Goal: Transaction & Acquisition: Purchase product/service

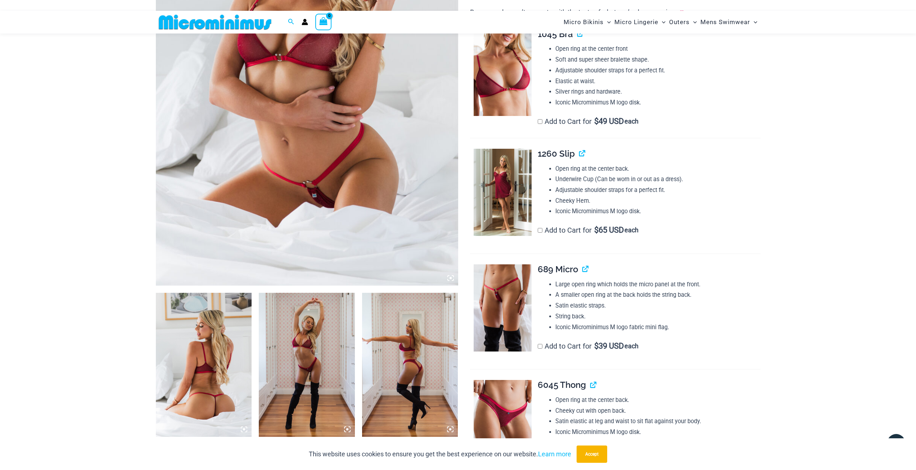
scroll to position [281, 0]
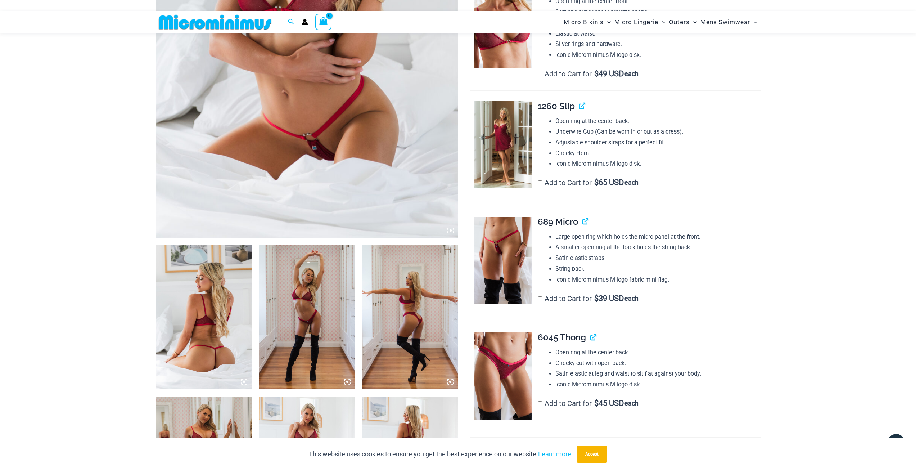
click at [185, 320] on img at bounding box center [204, 317] width 96 height 144
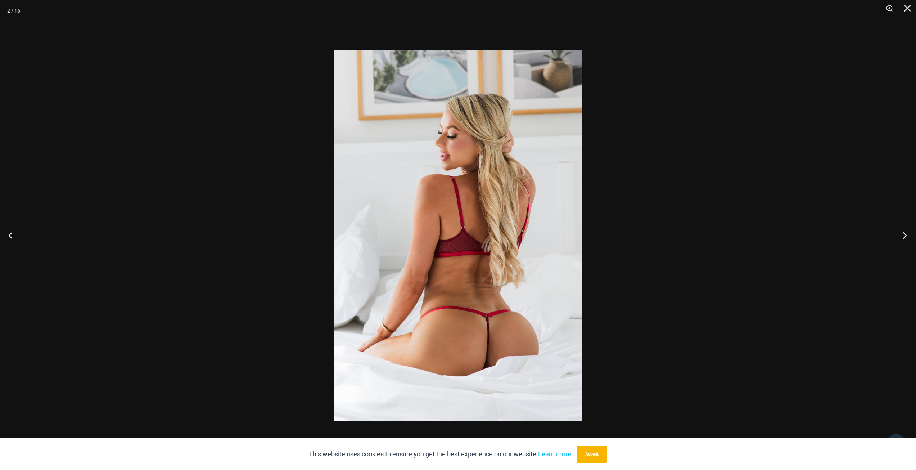
click at [832, 232] on button "Next" at bounding box center [902, 235] width 27 height 36
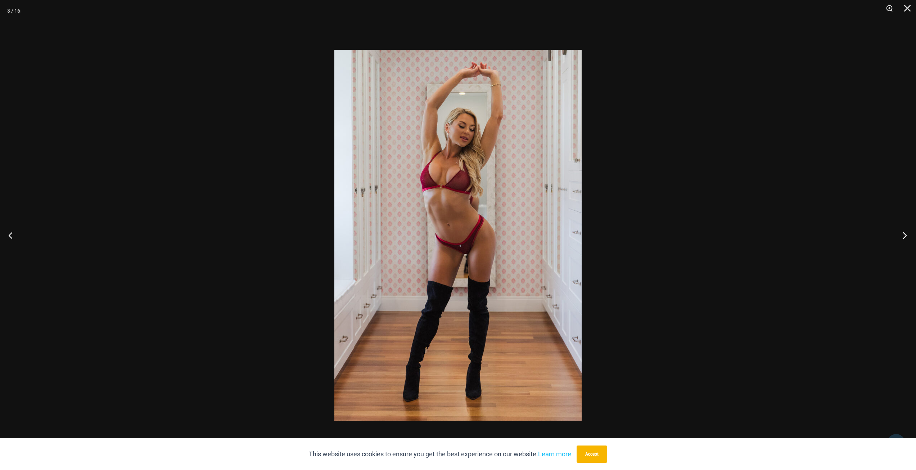
click at [832, 232] on button "Next" at bounding box center [902, 235] width 27 height 36
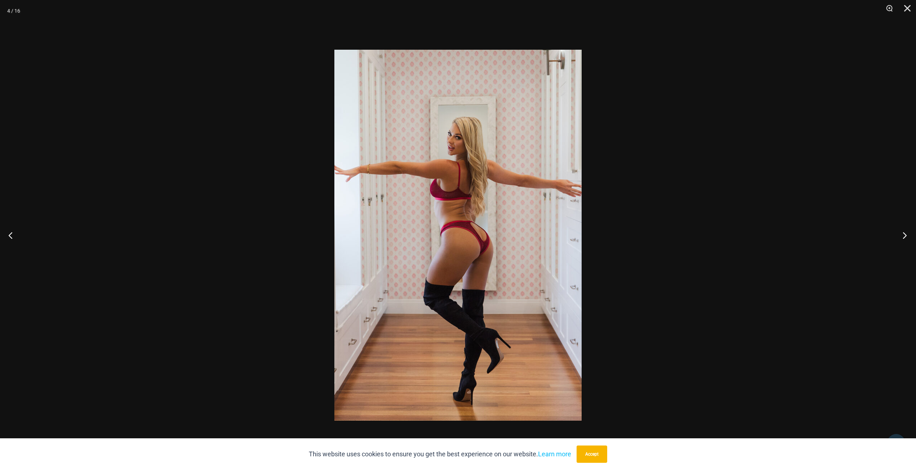
click at [832, 232] on button "Next" at bounding box center [902, 235] width 27 height 36
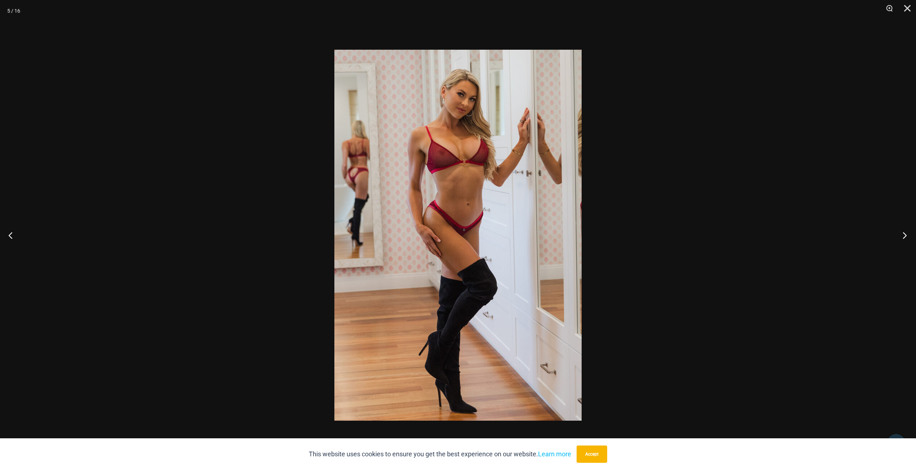
click at [832, 232] on button "Next" at bounding box center [902, 235] width 27 height 36
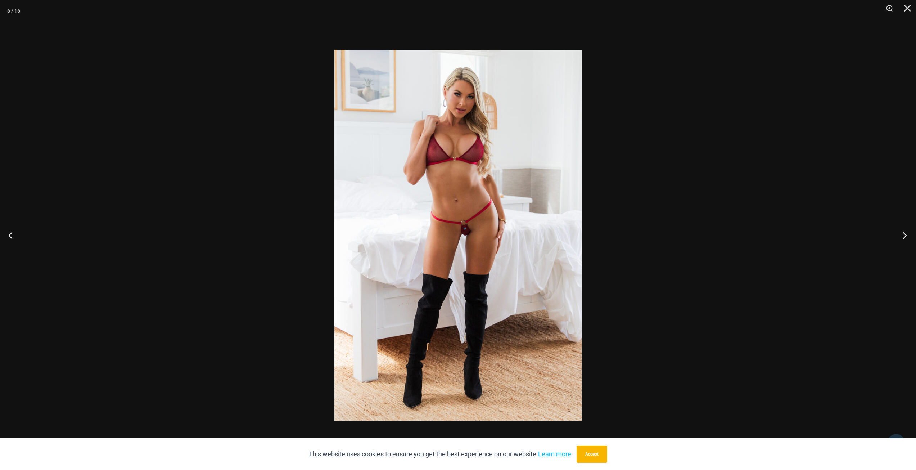
click at [832, 232] on button "Next" at bounding box center [902, 235] width 27 height 36
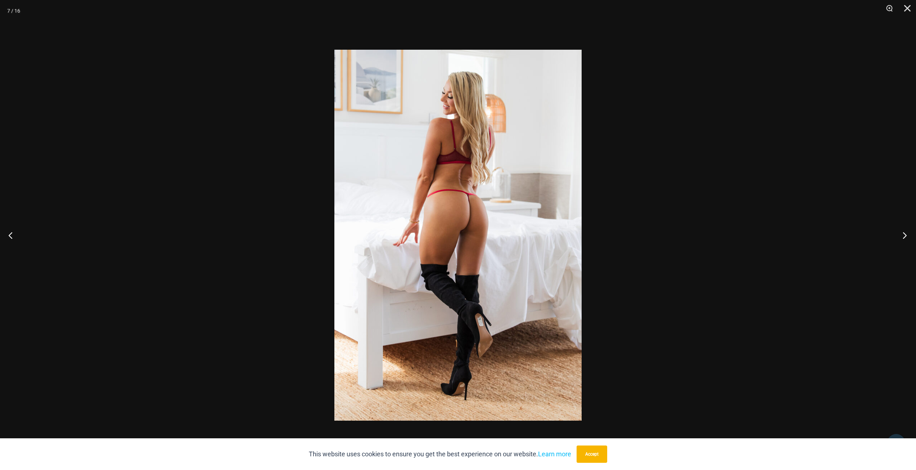
click at [832, 232] on button "Next" at bounding box center [902, 235] width 27 height 36
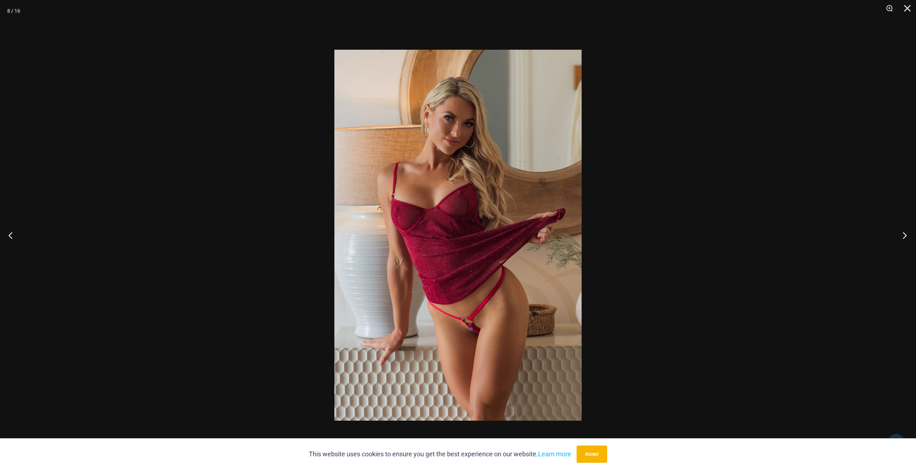
click at [832, 232] on button "Next" at bounding box center [902, 235] width 27 height 36
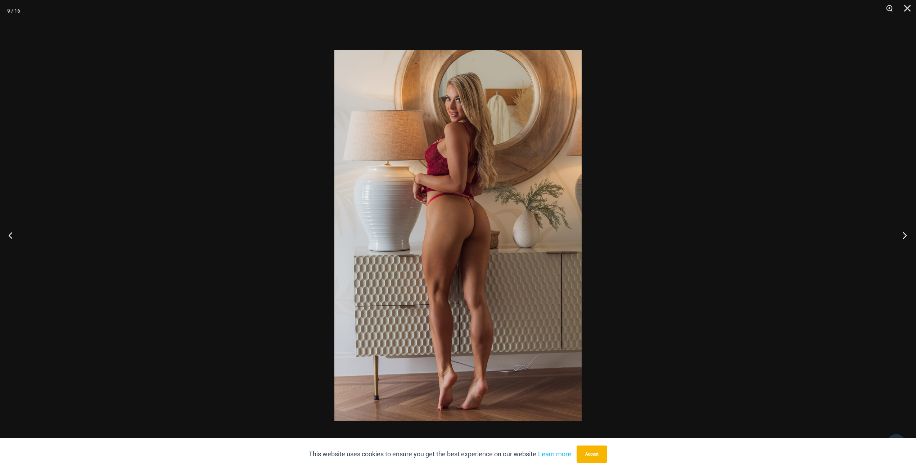
click at [832, 232] on button "Next" at bounding box center [902, 235] width 27 height 36
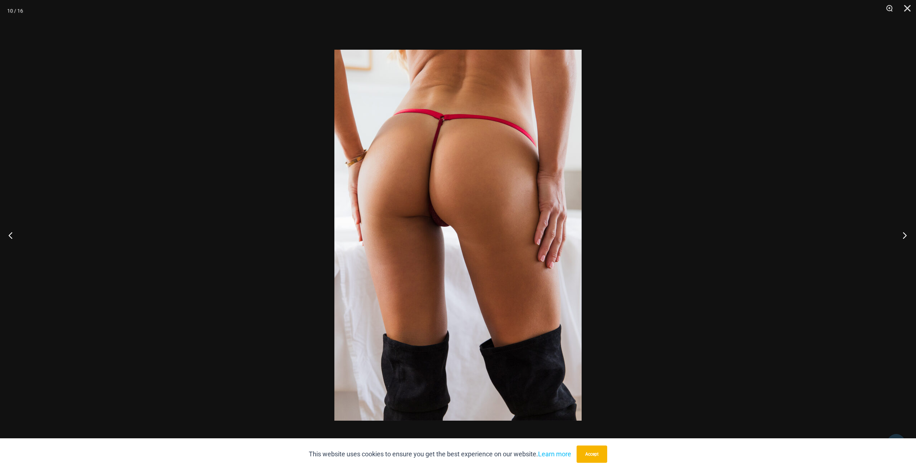
click at [832, 232] on button "Next" at bounding box center [902, 235] width 27 height 36
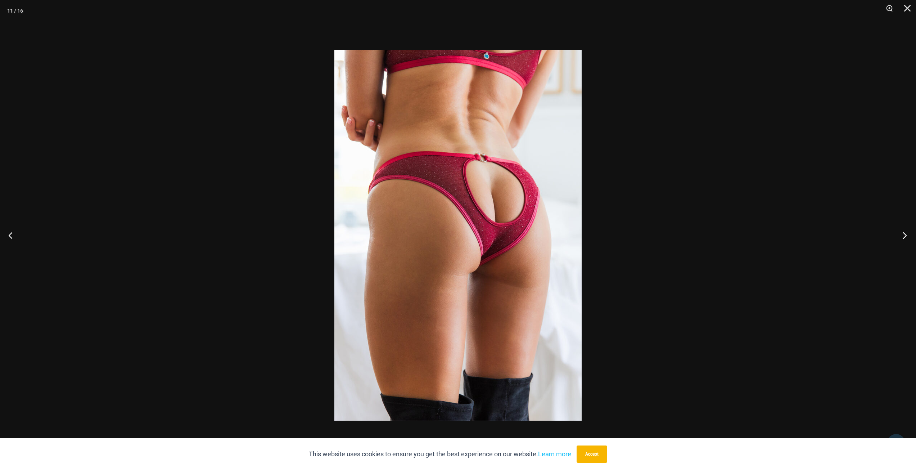
click at [832, 232] on button "Next" at bounding box center [902, 235] width 27 height 36
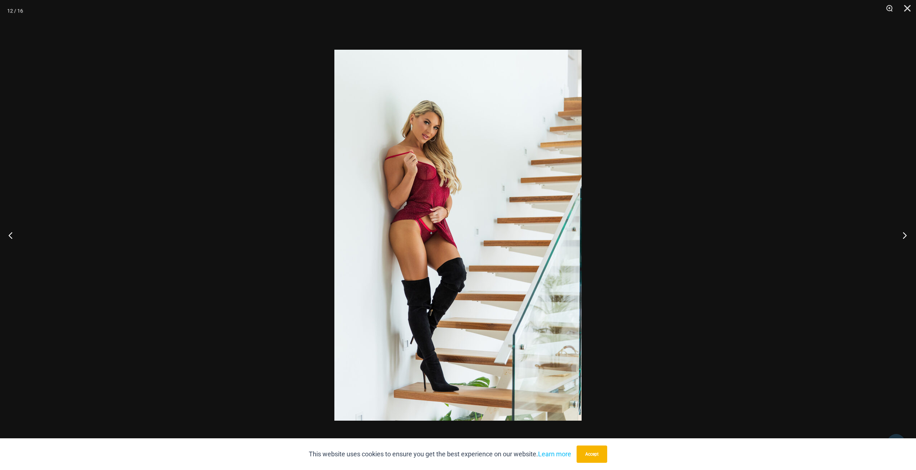
click at [832, 232] on button "Next" at bounding box center [902, 235] width 27 height 36
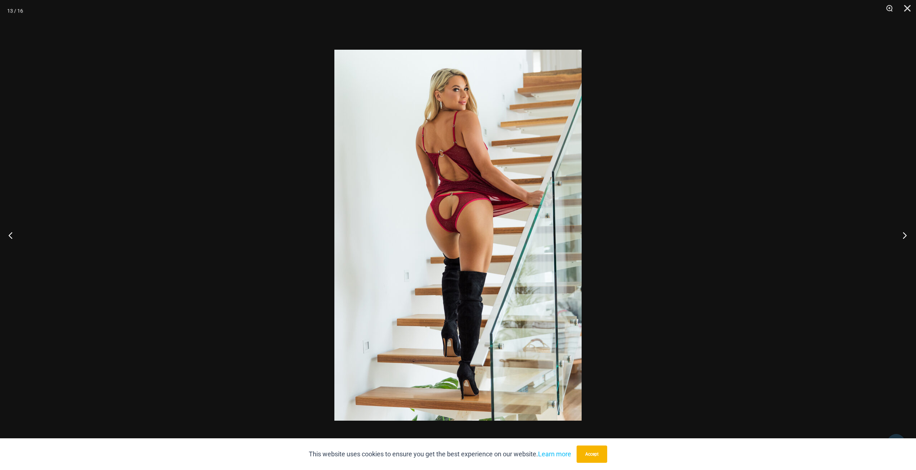
click at [832, 232] on button "Next" at bounding box center [902, 235] width 27 height 36
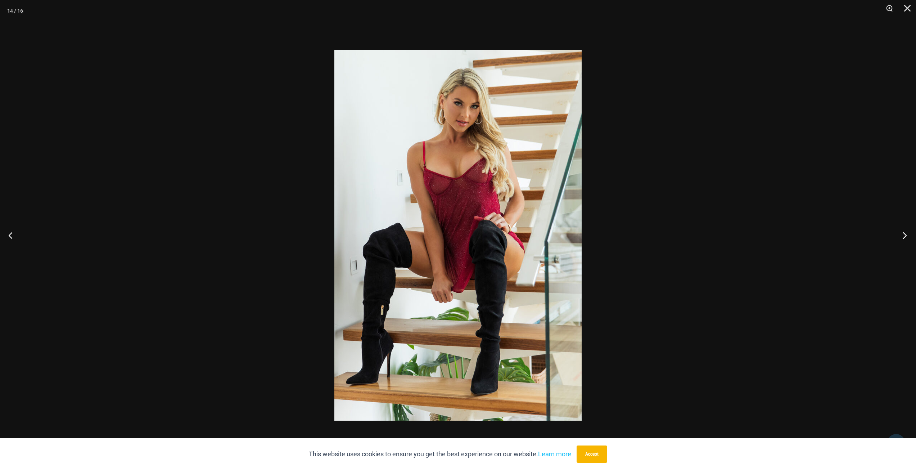
click at [832, 232] on button "Next" at bounding box center [902, 235] width 27 height 36
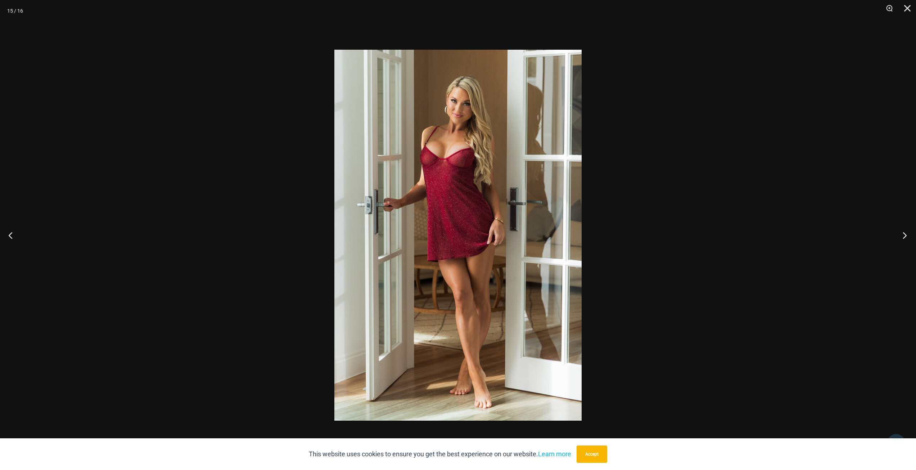
click at [832, 232] on button "Next" at bounding box center [902, 235] width 27 height 36
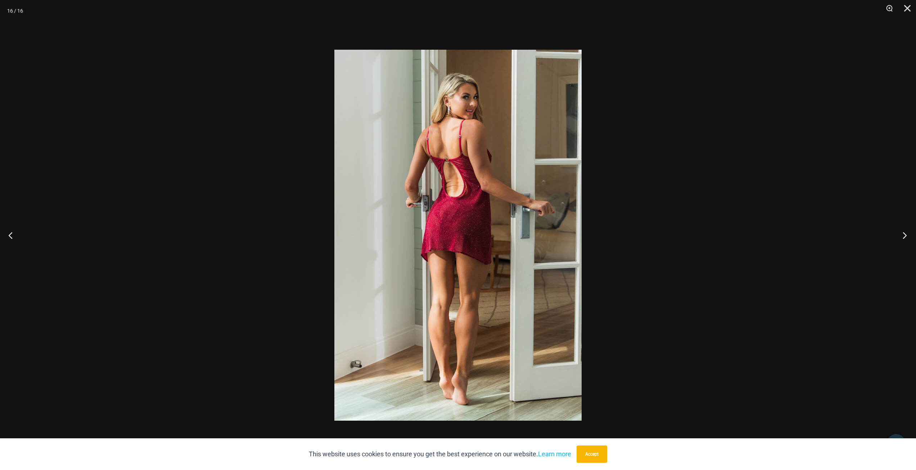
click at [832, 232] on button "Next" at bounding box center [902, 235] width 27 height 36
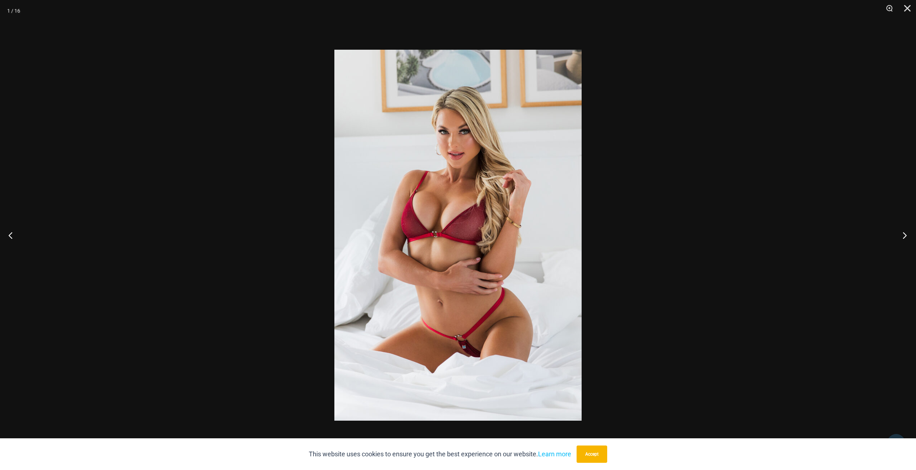
click at [832, 232] on button "Next" at bounding box center [902, 235] width 27 height 36
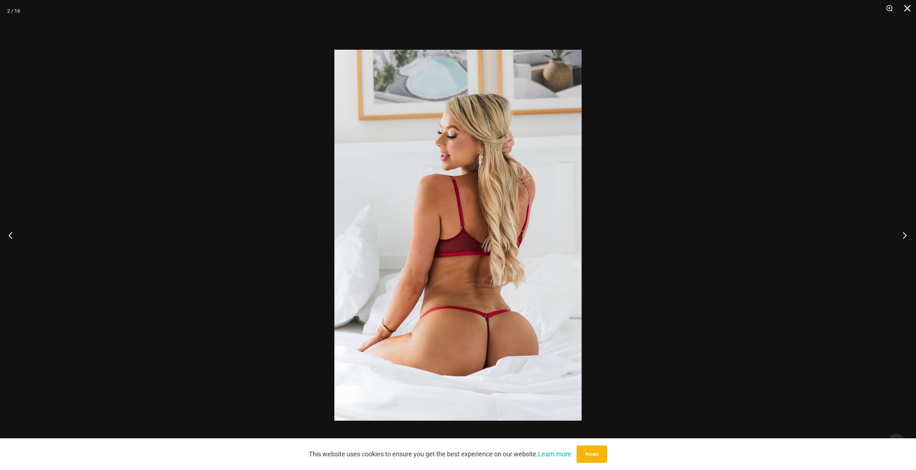
click at [832, 232] on button "Next" at bounding box center [902, 235] width 27 height 36
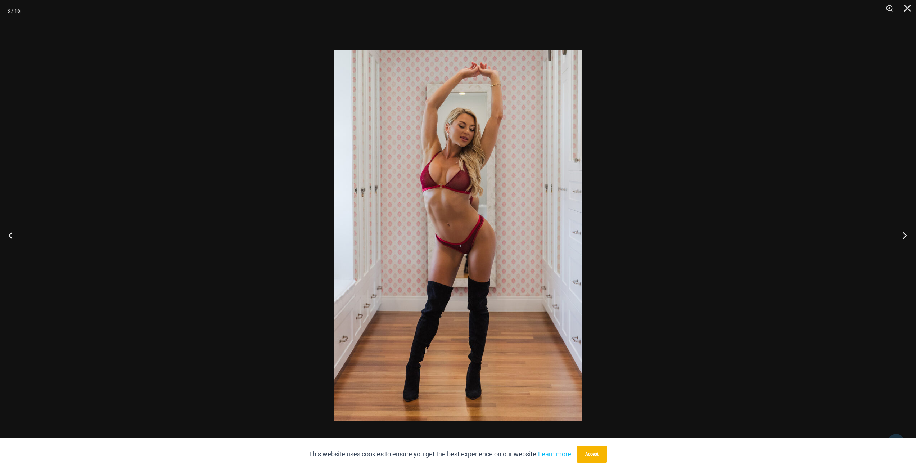
click at [832, 232] on button "Next" at bounding box center [902, 235] width 27 height 36
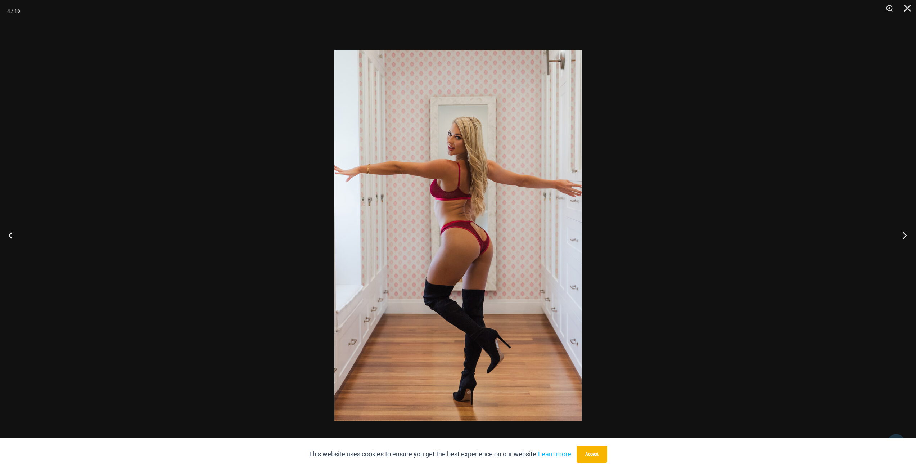
click at [832, 232] on button "Next" at bounding box center [902, 235] width 27 height 36
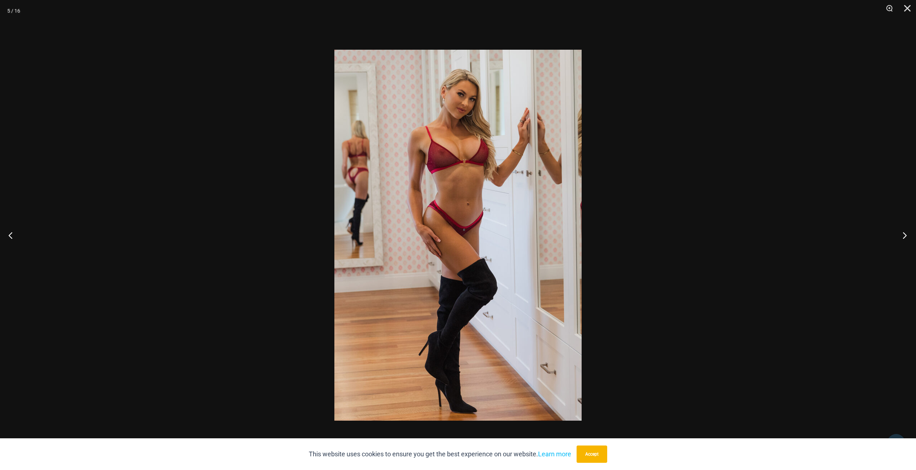
click at [832, 232] on button "Next" at bounding box center [902, 235] width 27 height 36
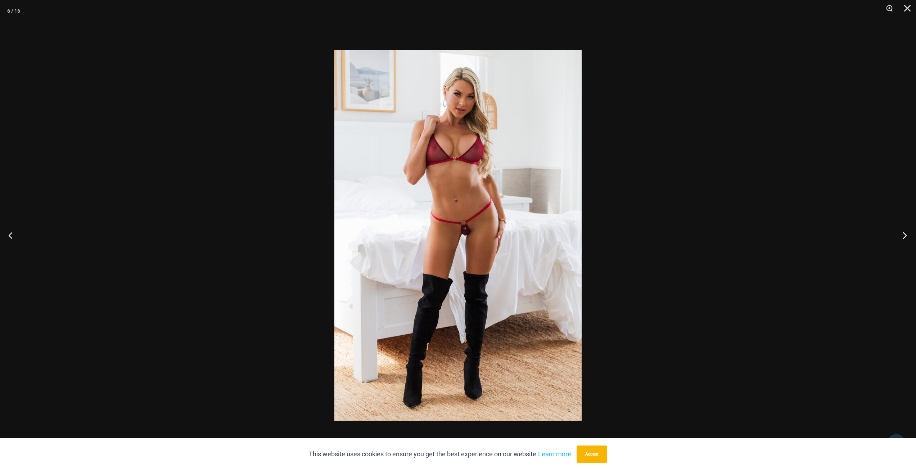
click at [832, 232] on button "Next" at bounding box center [902, 235] width 27 height 36
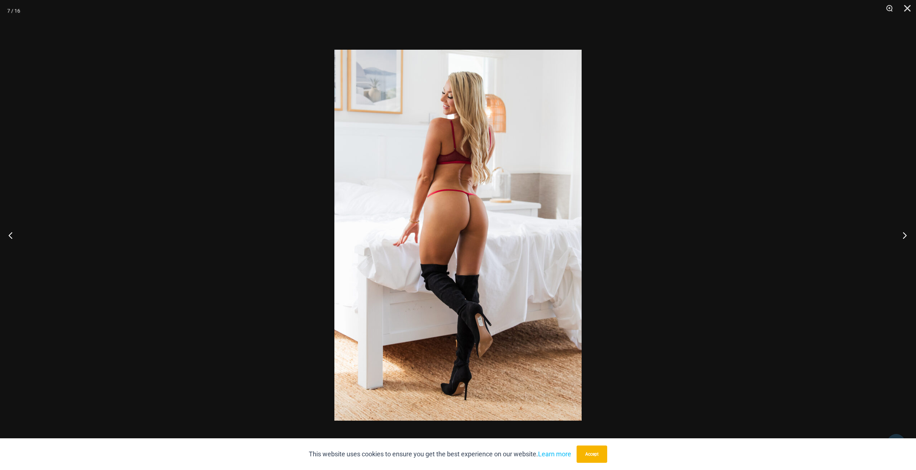
click at [832, 232] on button "Next" at bounding box center [902, 235] width 27 height 36
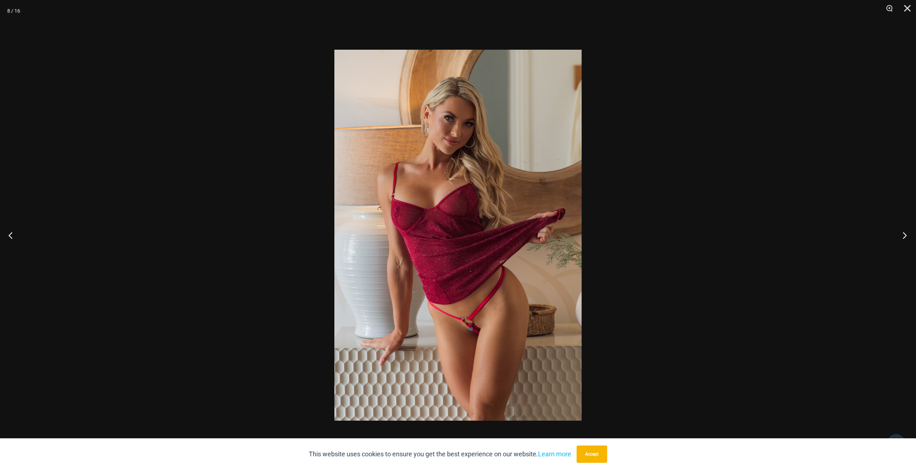
click at [832, 232] on button "Next" at bounding box center [902, 235] width 27 height 36
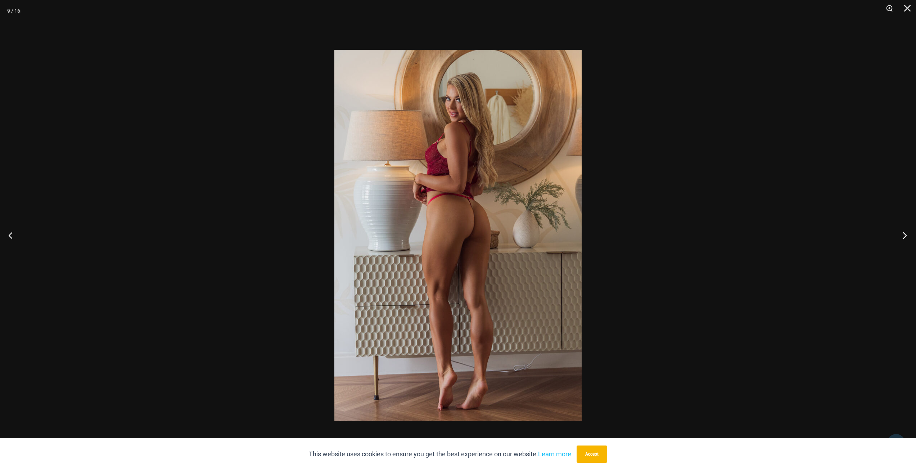
click at [832, 232] on button "Next" at bounding box center [902, 235] width 27 height 36
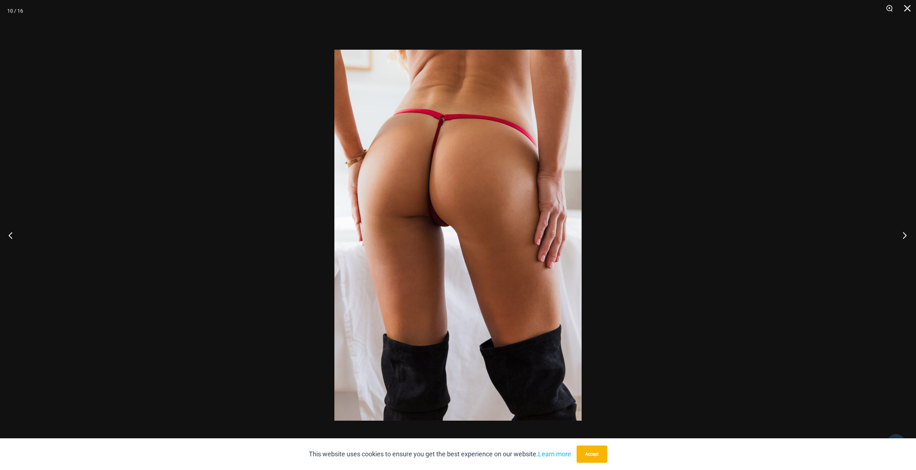
click at [832, 232] on button "Next" at bounding box center [902, 235] width 27 height 36
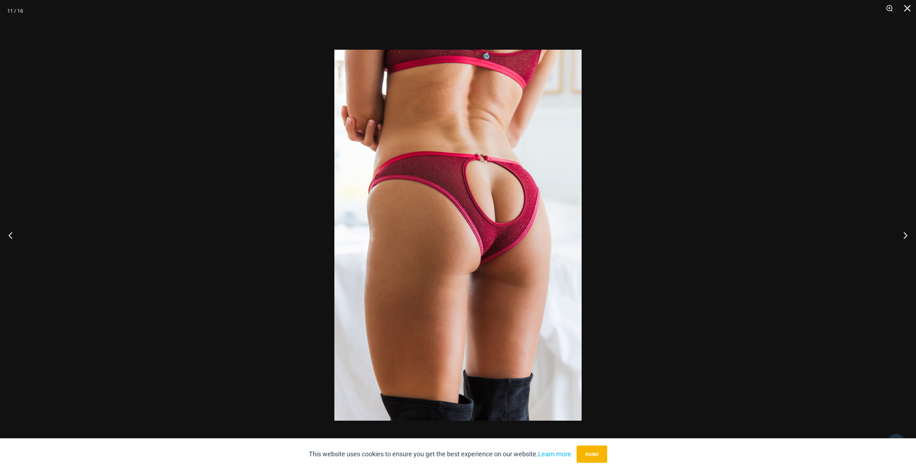
click at [832, 92] on div at bounding box center [458, 235] width 916 height 470
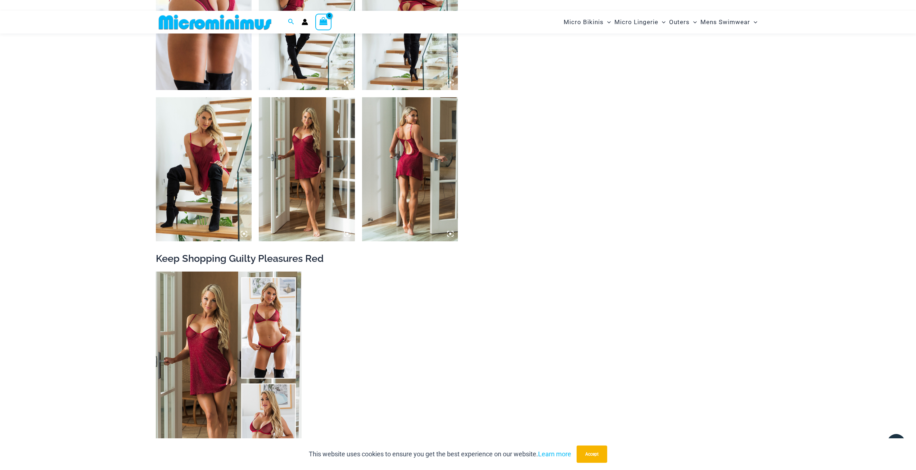
scroll to position [1037, 0]
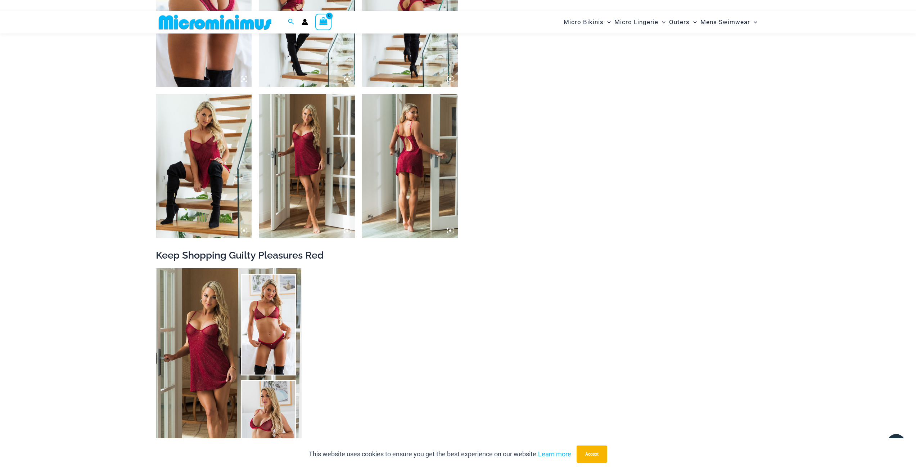
click at [388, 192] on img at bounding box center [410, 166] width 96 height 144
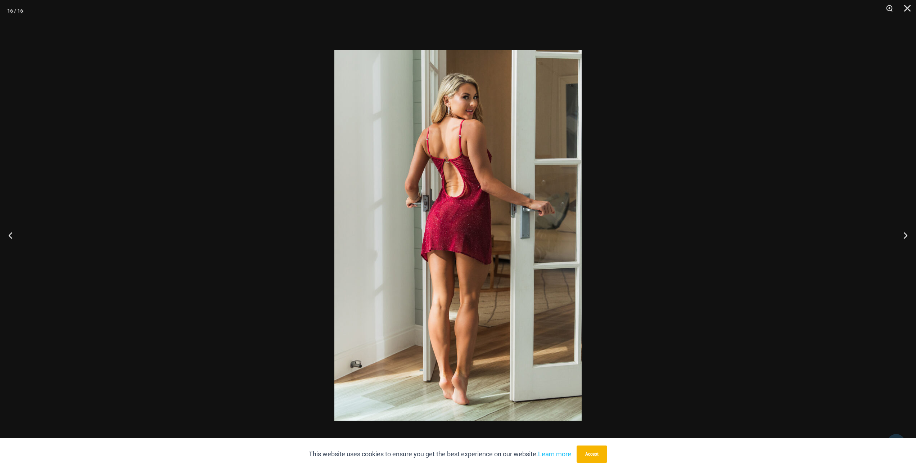
click at [686, 249] on div at bounding box center [458, 235] width 916 height 470
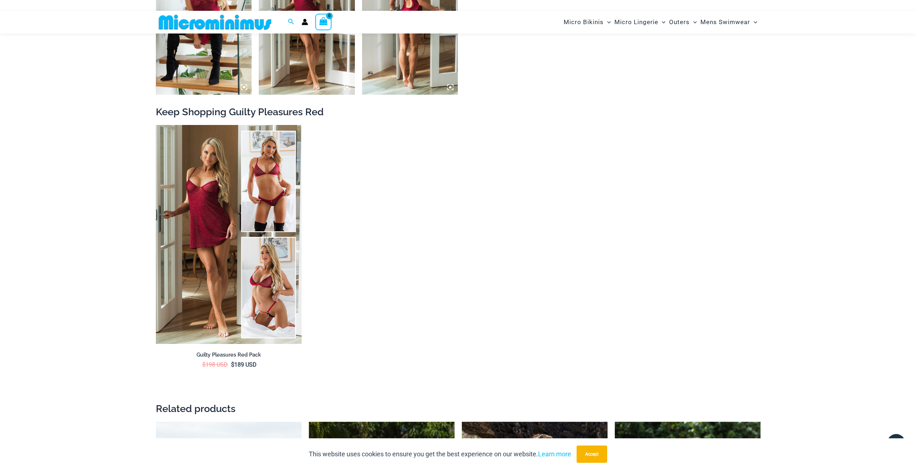
scroll to position [1180, 0]
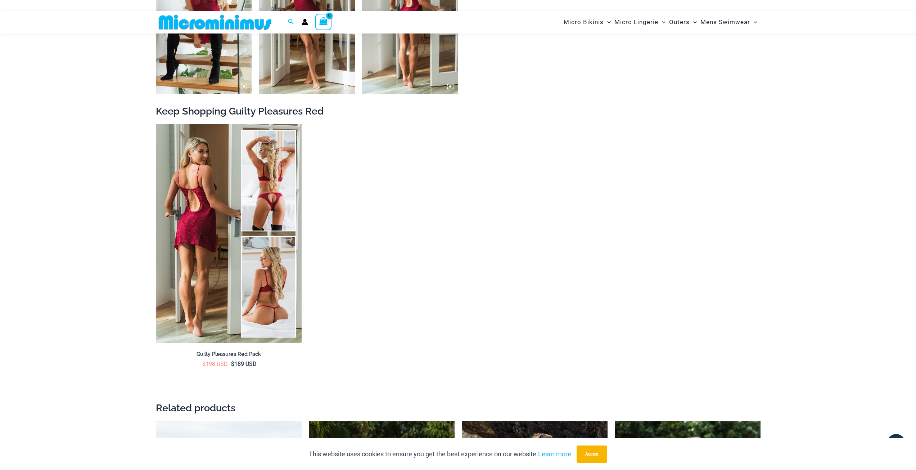
click at [196, 213] on img at bounding box center [229, 233] width 146 height 219
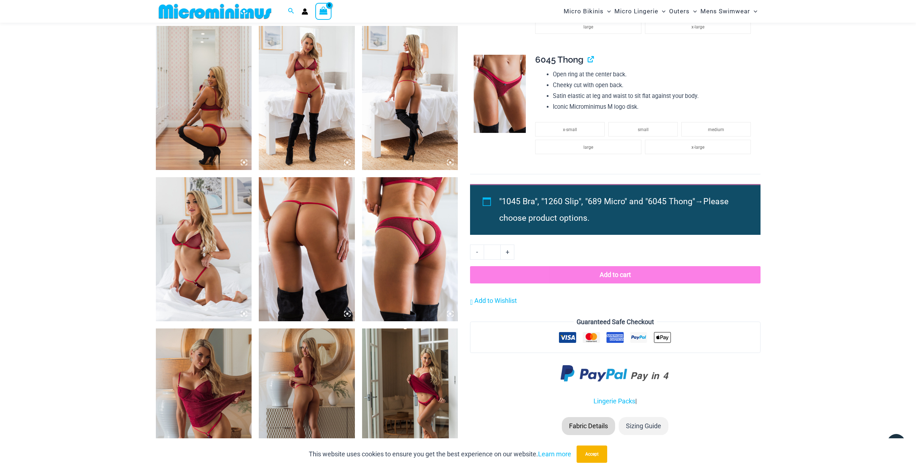
scroll to position [677, 0]
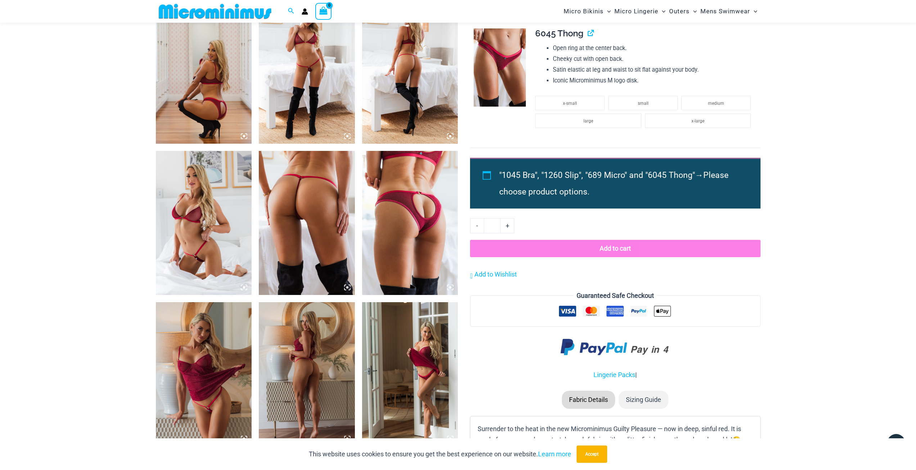
click at [211, 241] on img at bounding box center [204, 223] width 96 height 144
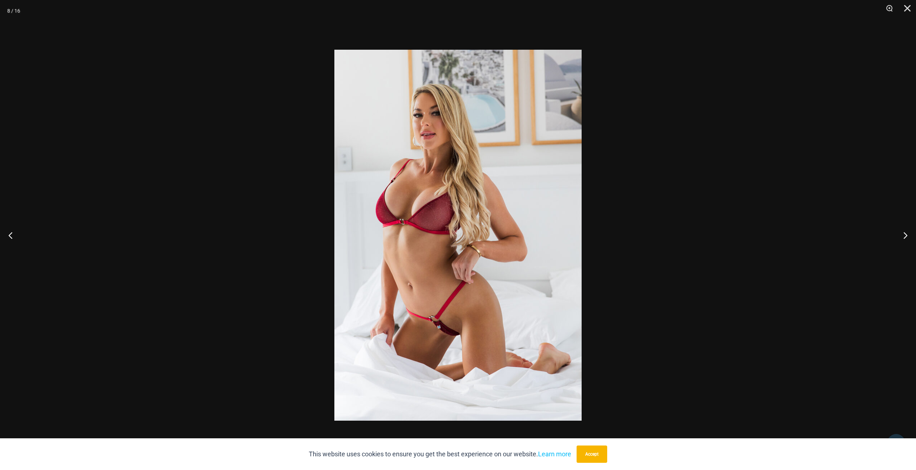
click at [723, 247] on div at bounding box center [458, 235] width 916 height 470
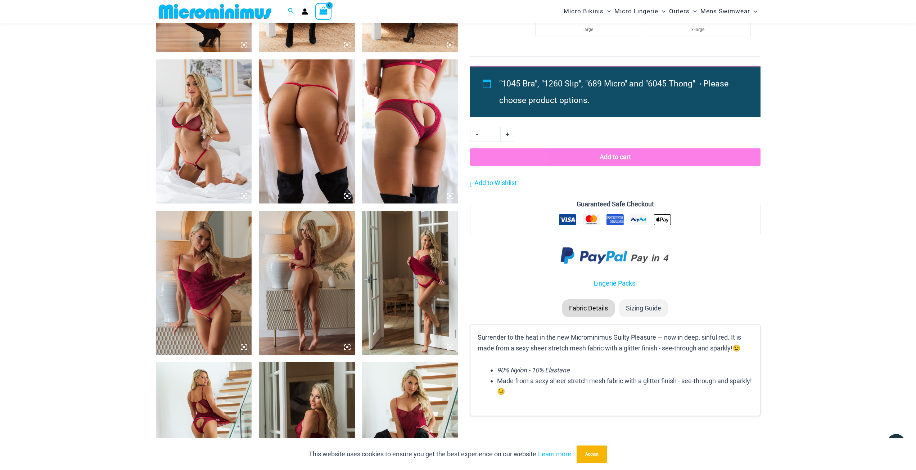
scroll to position [785, 0]
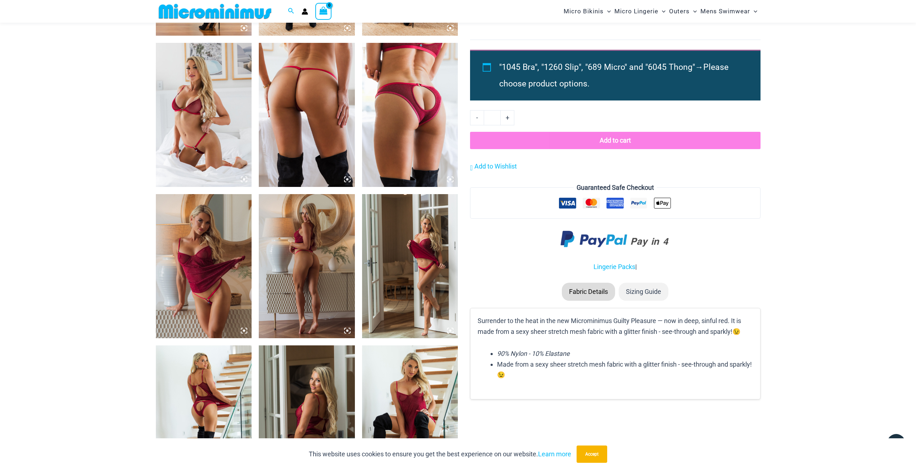
click at [312, 264] on img at bounding box center [307, 266] width 96 height 144
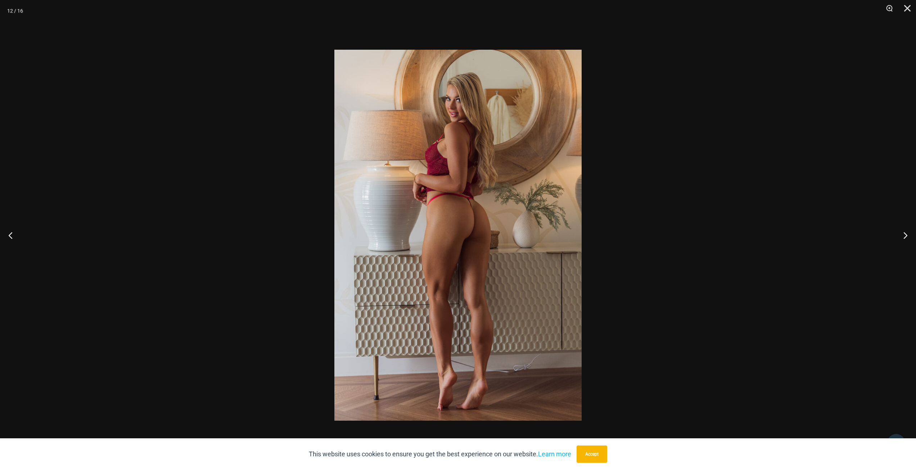
click at [682, 223] on div at bounding box center [458, 235] width 916 height 470
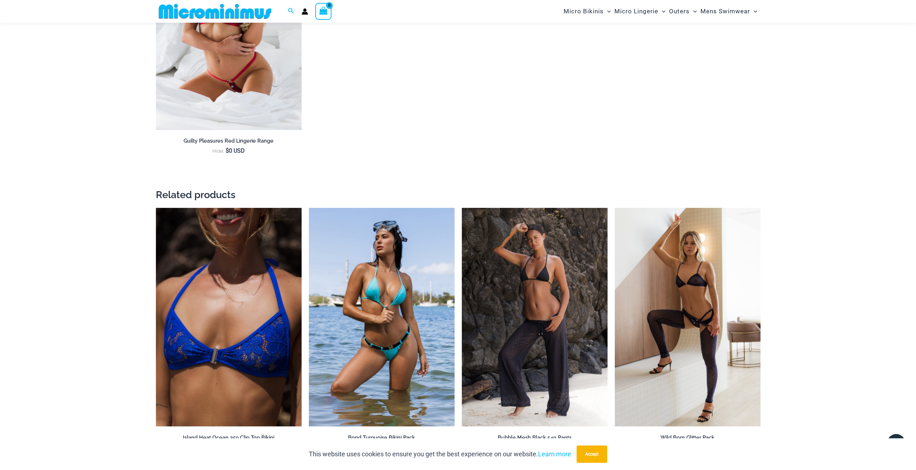
scroll to position [1397, 0]
